Goal: Transaction & Acquisition: Purchase product/service

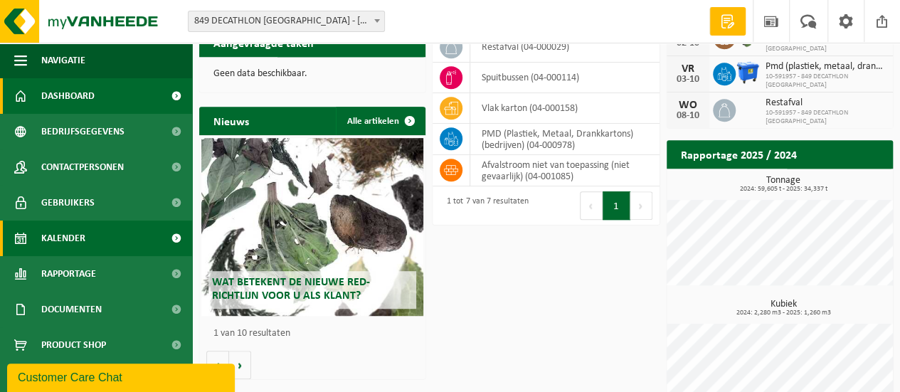
scroll to position [6, 0]
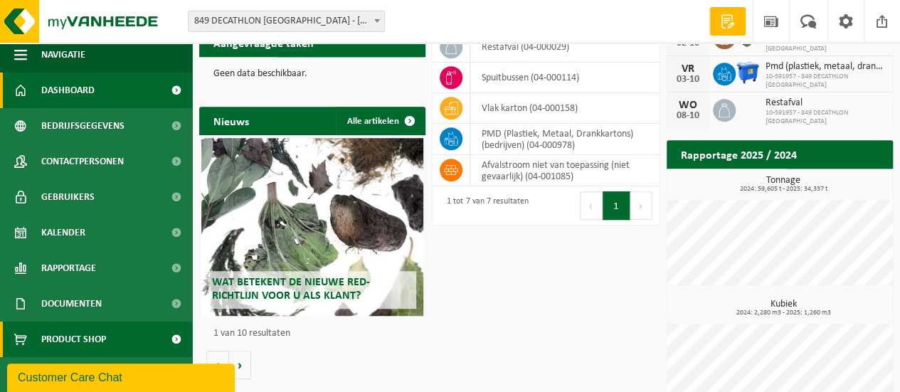
click at [92, 334] on span "Product Shop" at bounding box center [73, 340] width 65 height 36
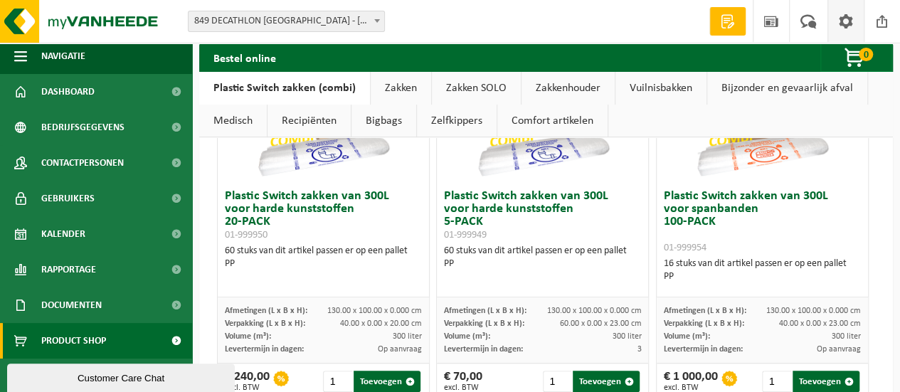
scroll to position [161, 0]
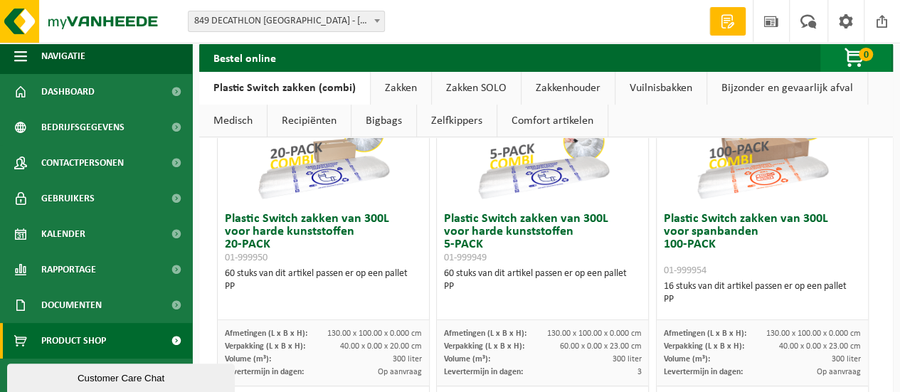
click at [851, 51] on span "button" at bounding box center [854, 58] width 71 height 28
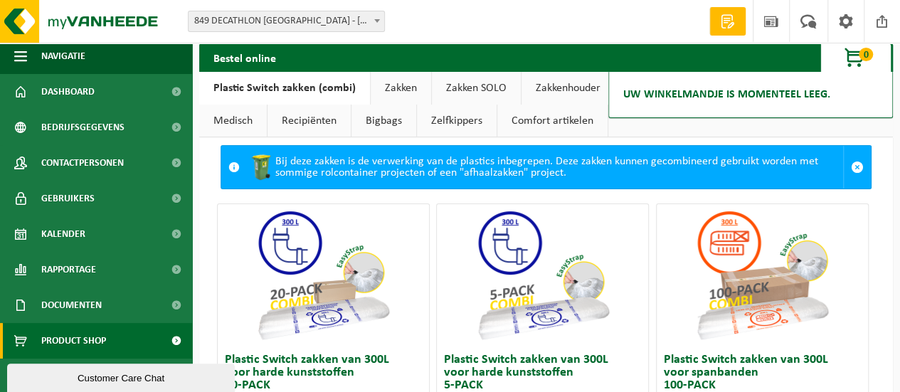
scroll to position [0, 0]
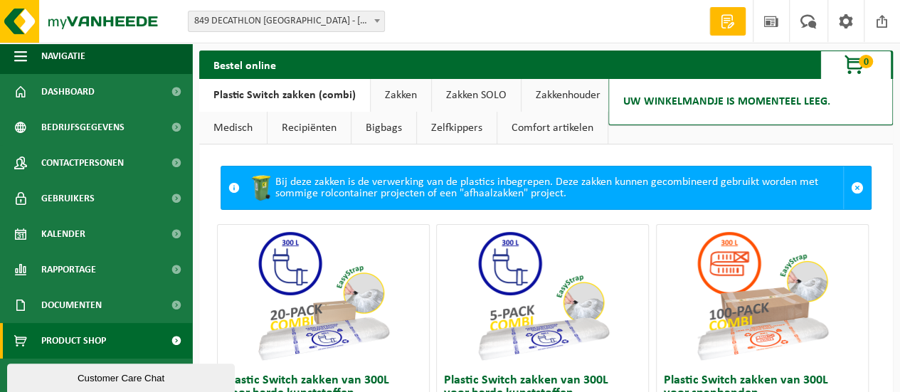
click at [864, 63] on span "0" at bounding box center [866, 62] width 14 height 14
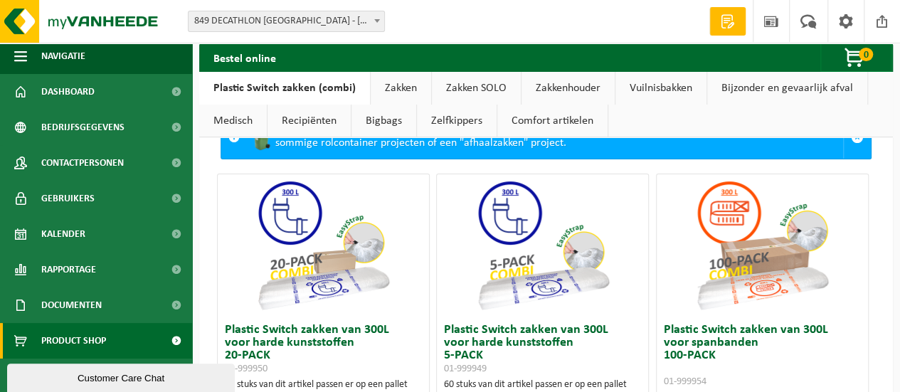
scroll to position [10, 0]
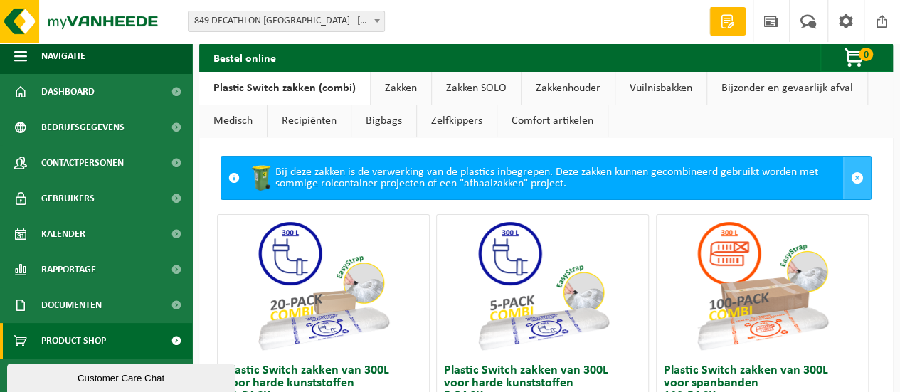
click at [853, 174] on link at bounding box center [857, 177] width 28 height 43
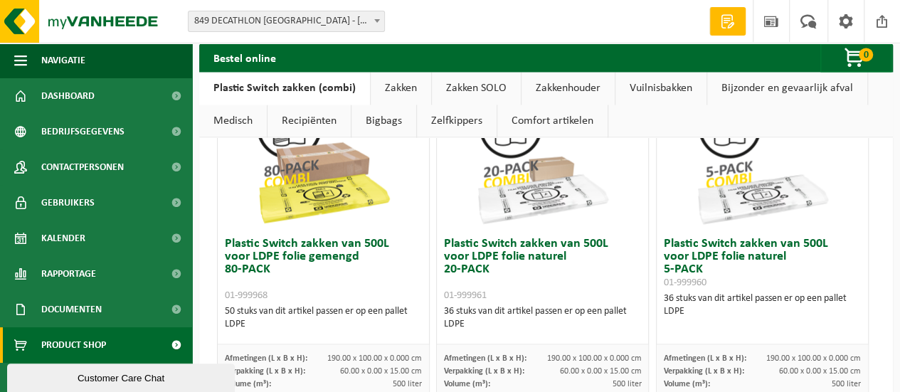
scroll to position [1208, 0]
